Goal: Find specific page/section: Find specific page/section

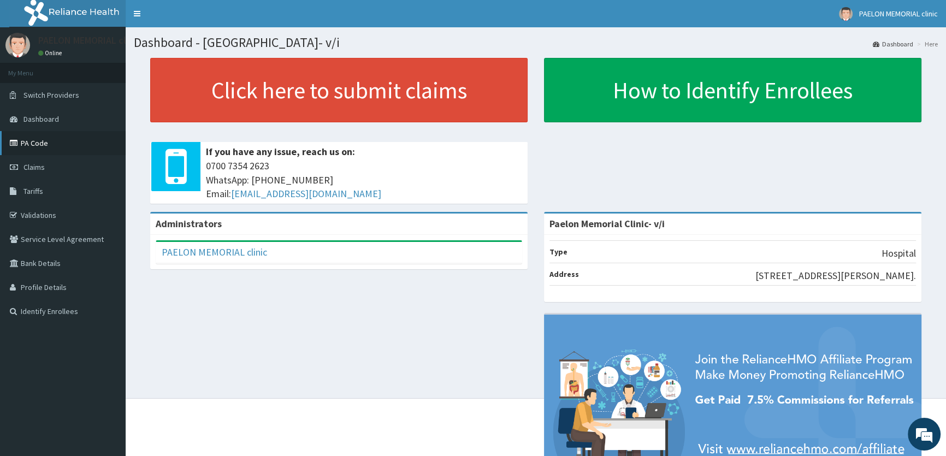
click at [28, 145] on link "PA Code" at bounding box center [63, 143] width 126 height 24
click at [35, 146] on link "PA Code" at bounding box center [63, 143] width 126 height 24
